Goal: Transaction & Acquisition: Purchase product/service

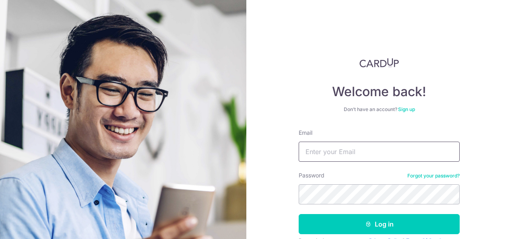
click at [357, 151] on input "Email" at bounding box center [379, 152] width 161 height 20
type input "[EMAIL_ADDRESS][DOMAIN_NAME]"
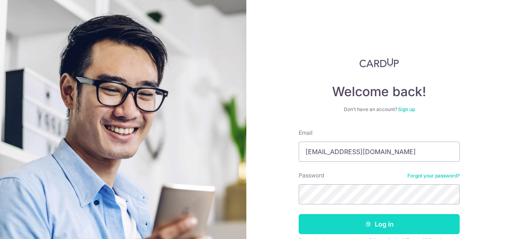
click at [367, 222] on icon "submit" at bounding box center [368, 224] width 6 height 6
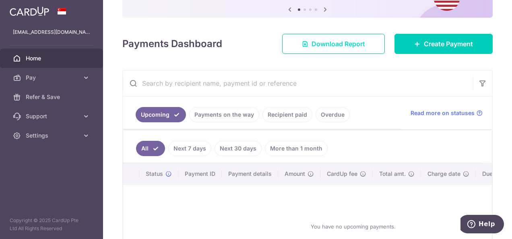
scroll to position [121, 0]
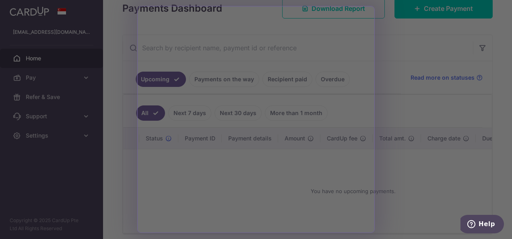
click at [42, 82] on div at bounding box center [258, 120] width 517 height 241
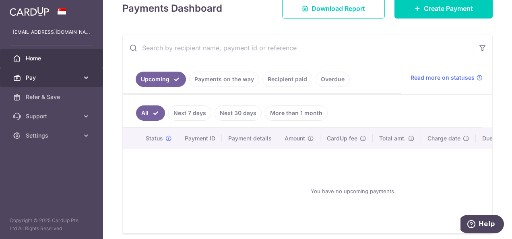
click at [47, 79] on span "Pay" at bounding box center [52, 78] width 53 height 8
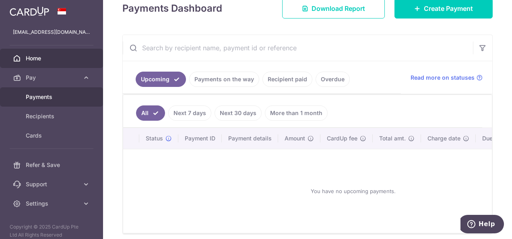
click at [45, 100] on span "Payments" at bounding box center [52, 97] width 53 height 8
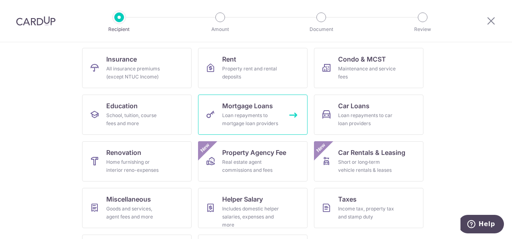
scroll to position [80, 0]
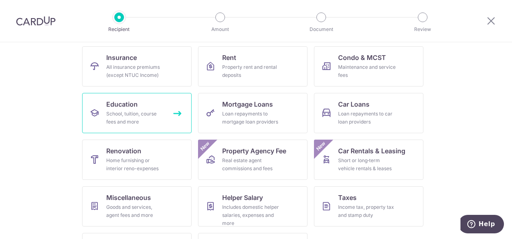
click at [112, 115] on div "School, tuition, course fees and more" at bounding box center [135, 118] width 58 height 16
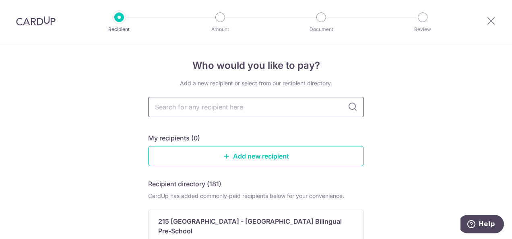
click at [191, 107] on input "text" at bounding box center [256, 107] width 216 height 20
type input "hcl"
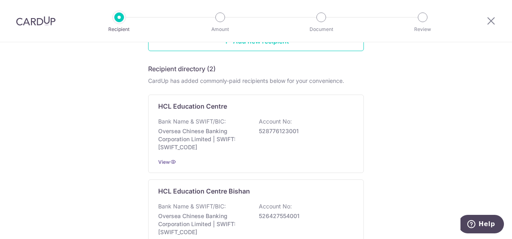
scroll to position [163, 0]
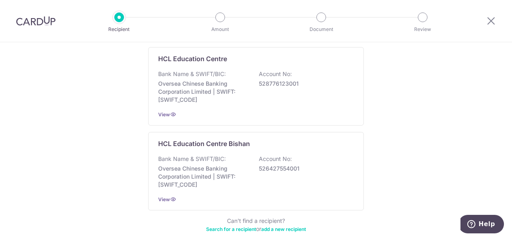
click at [274, 229] on link "add a new recipient" at bounding box center [283, 229] width 45 height 6
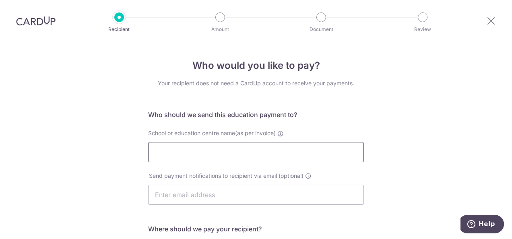
click at [232, 155] on input "School or education centre name(as per invoice)" at bounding box center [256, 152] width 216 height 20
type input "HCL"
click at [472, 223] on icon "Help" at bounding box center [471, 223] width 3 height 3
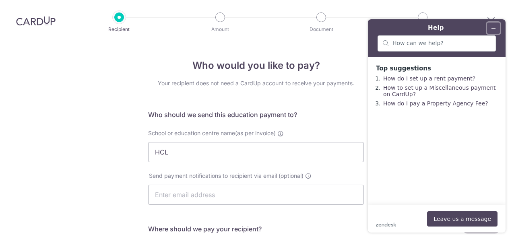
click at [495, 26] on icon "Minimize widget" at bounding box center [493, 28] width 6 height 6
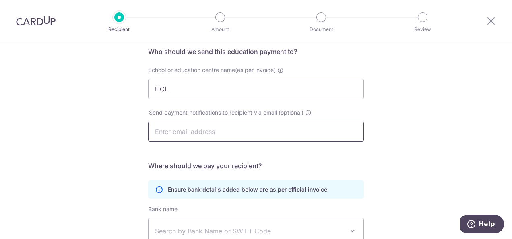
scroll to position [121, 0]
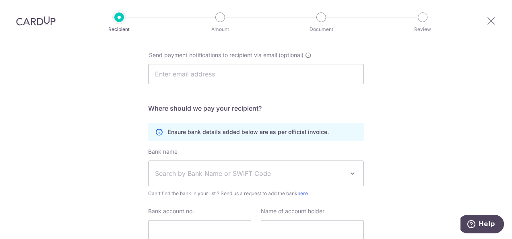
click at [224, 166] on span "Search by Bank Name or SWIFT Code" at bounding box center [255, 173] width 215 height 25
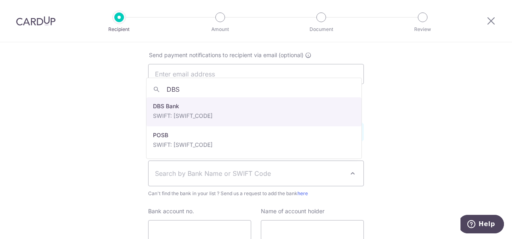
type input "DBS"
select select "6"
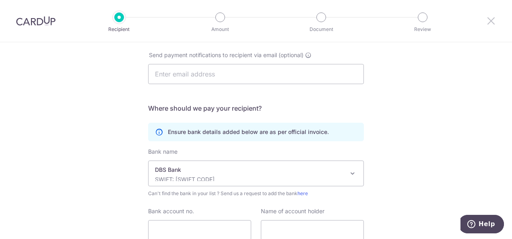
drag, startPoint x: 488, startPoint y: 21, endPoint x: 295, endPoint y: 45, distance: 194.2
click at [488, 21] on icon at bounding box center [491, 21] width 10 height 10
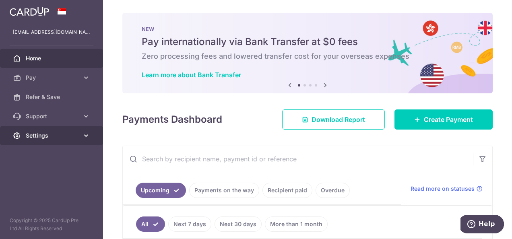
click at [30, 133] on span "Settings" at bounding box center [52, 136] width 53 height 8
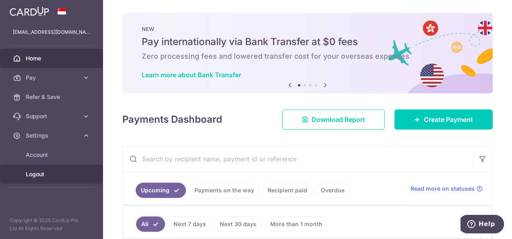
click at [40, 172] on span "Logout" at bounding box center [52, 174] width 53 height 8
